Goal: Information Seeking & Learning: Check status

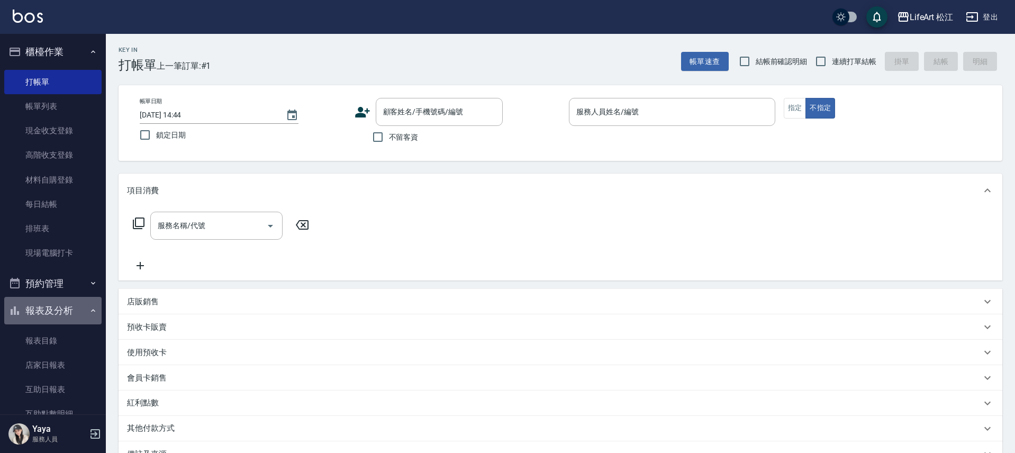
click at [77, 306] on button "報表及分析" at bounding box center [52, 311] width 97 height 28
click at [75, 309] on button "報表及分析" at bounding box center [52, 311] width 97 height 28
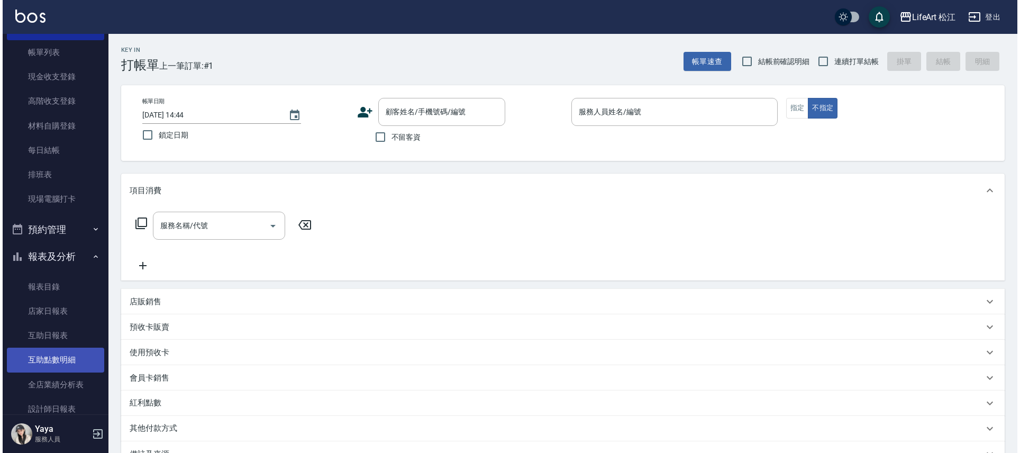
scroll to position [93, 0]
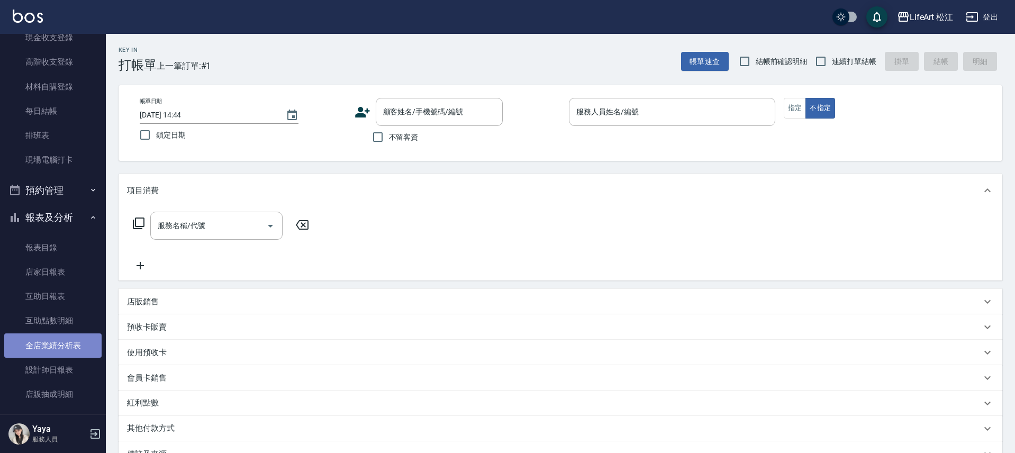
click at [63, 339] on link "全店業績分析表" at bounding box center [52, 345] width 97 height 24
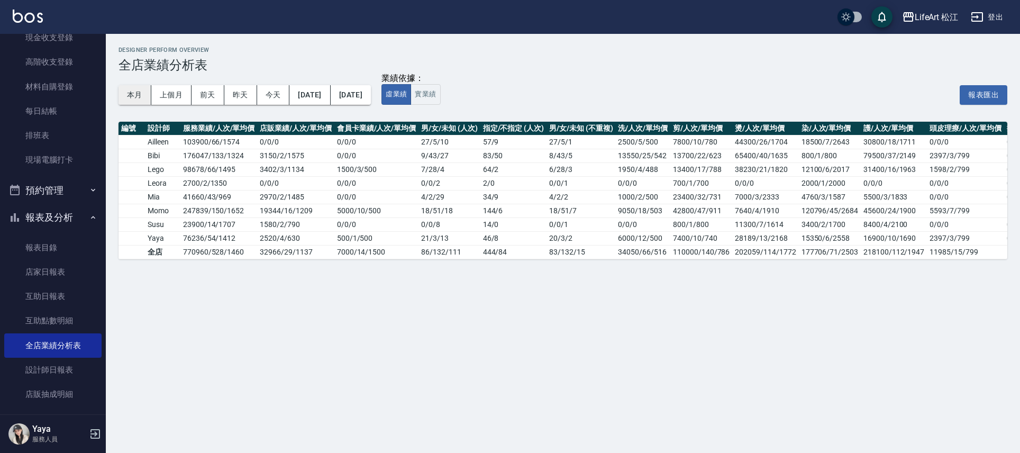
click at [129, 97] on button "本月" at bounding box center [135, 95] width 33 height 20
click at [440, 90] on button "實業績" at bounding box center [426, 94] width 30 height 21
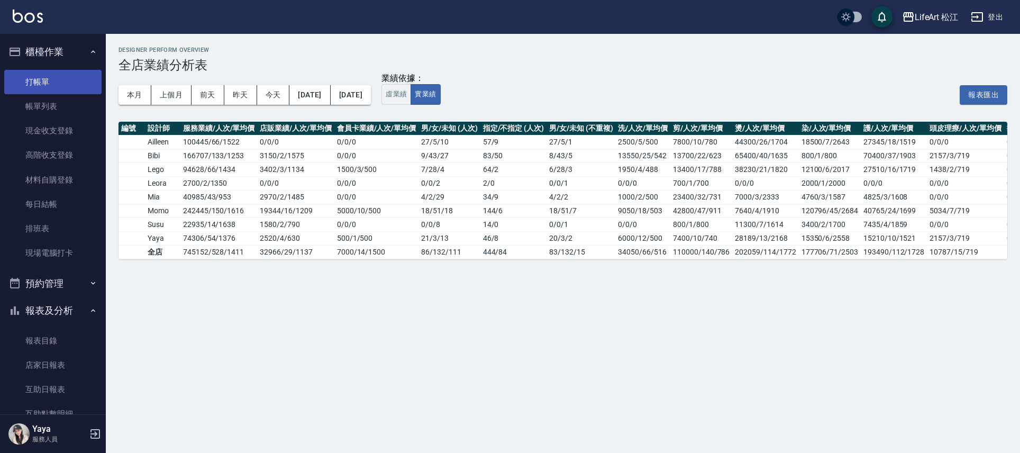
click at [83, 83] on link "打帳單" at bounding box center [52, 82] width 97 height 24
